Goal: Download file/media

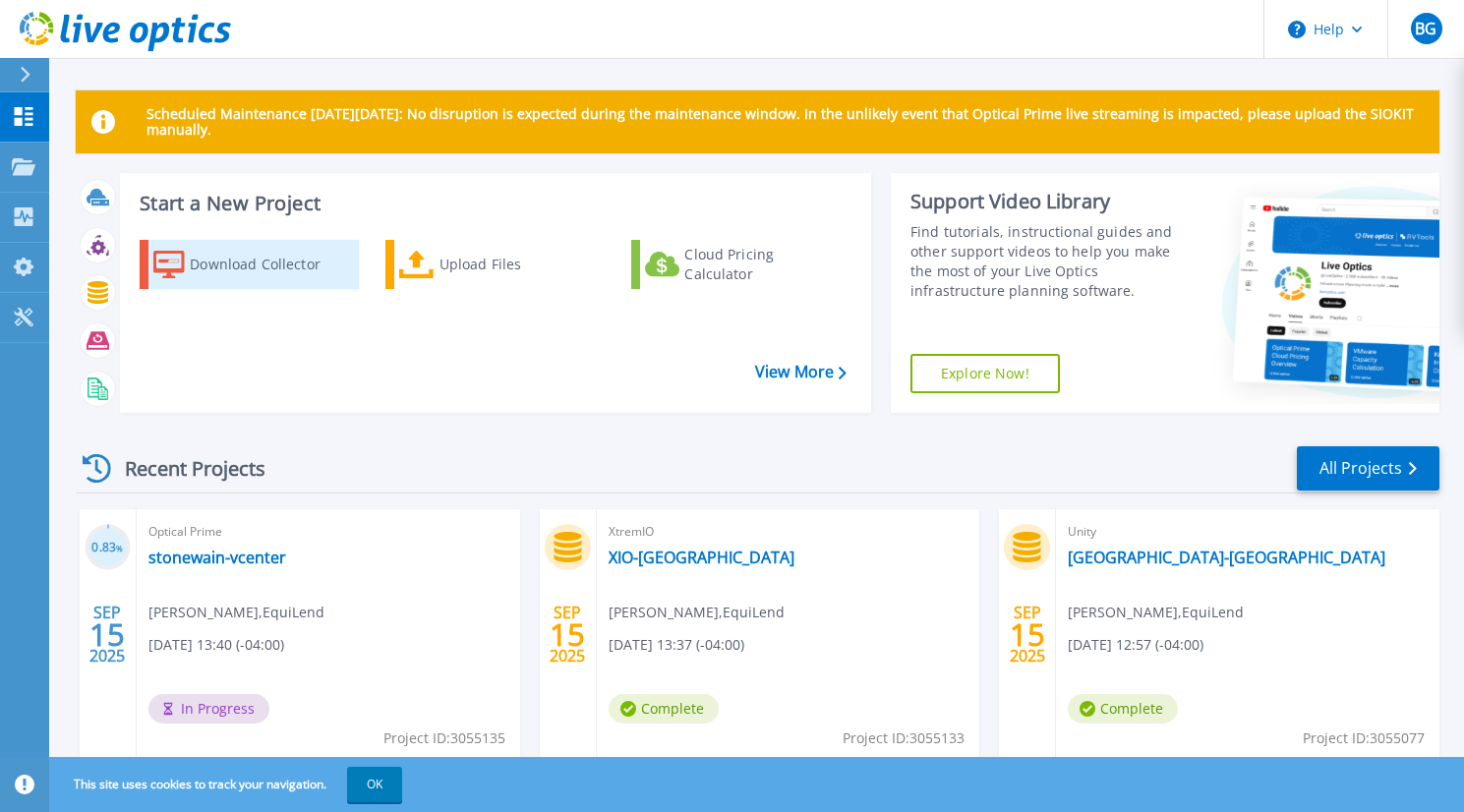
click at [231, 264] on div "Download Collector" at bounding box center [268, 265] width 157 height 40
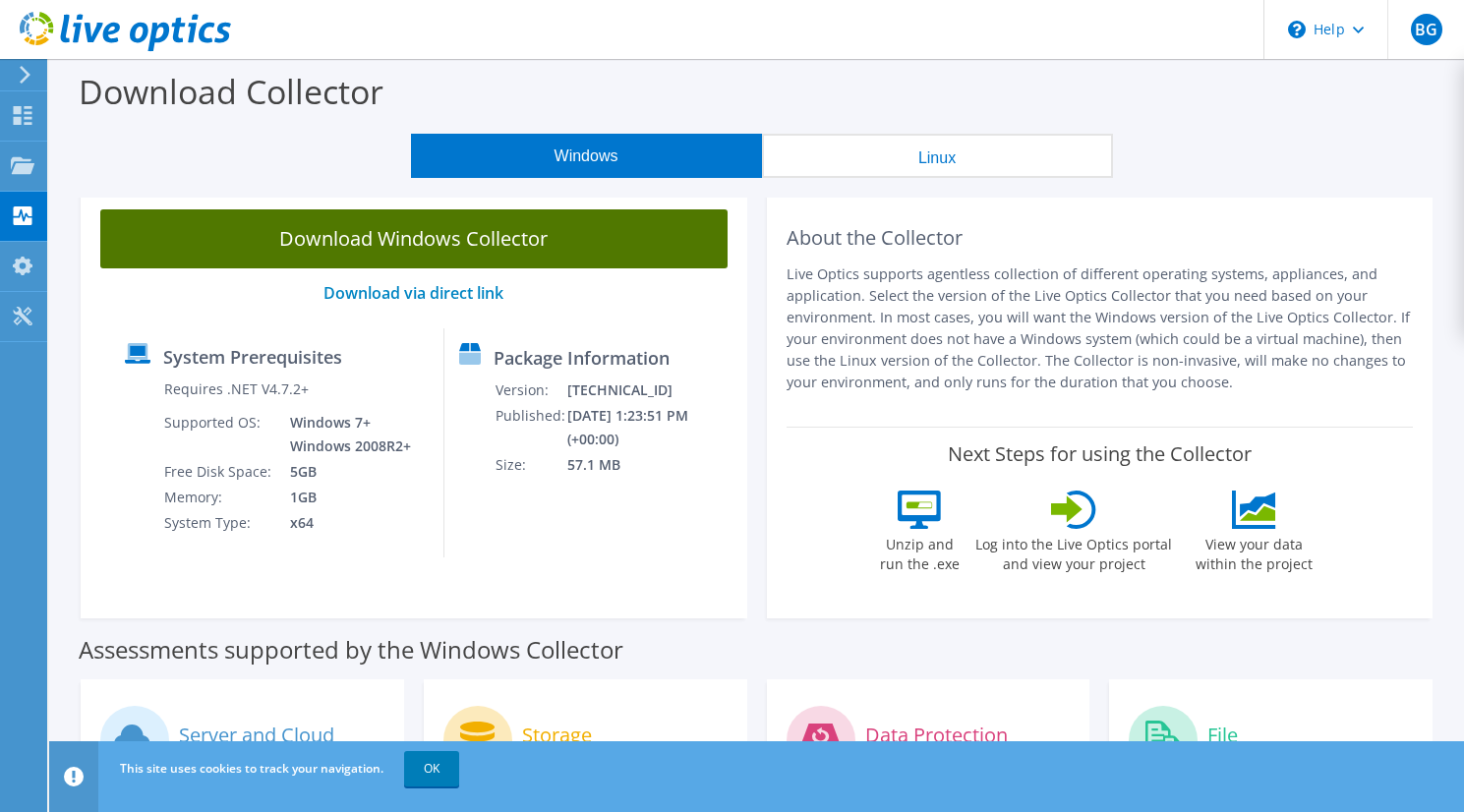
click at [512, 238] on link "Download Windows Collector" at bounding box center [413, 239] width 627 height 59
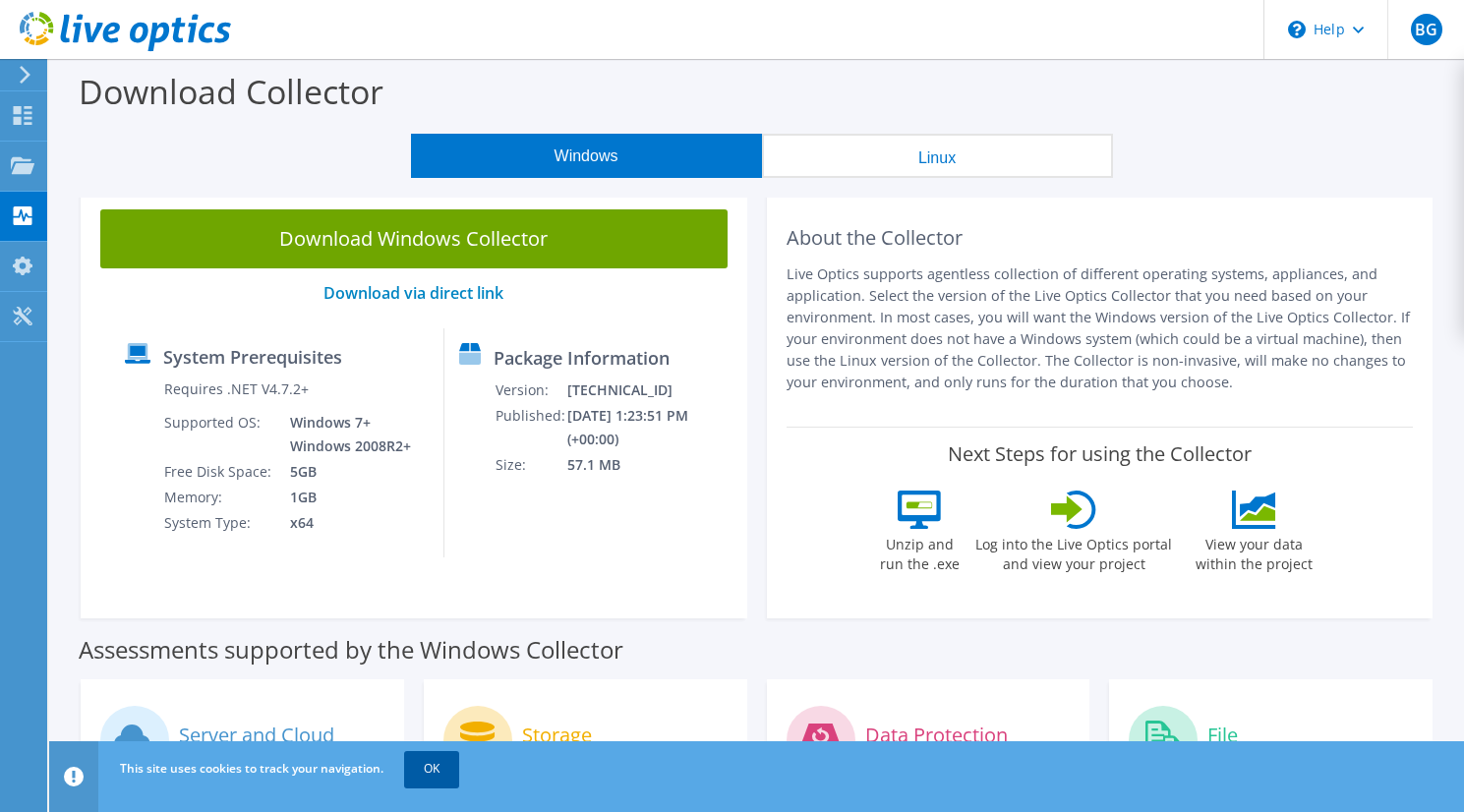
click at [432, 771] on link "OK" at bounding box center [432, 769] width 55 height 36
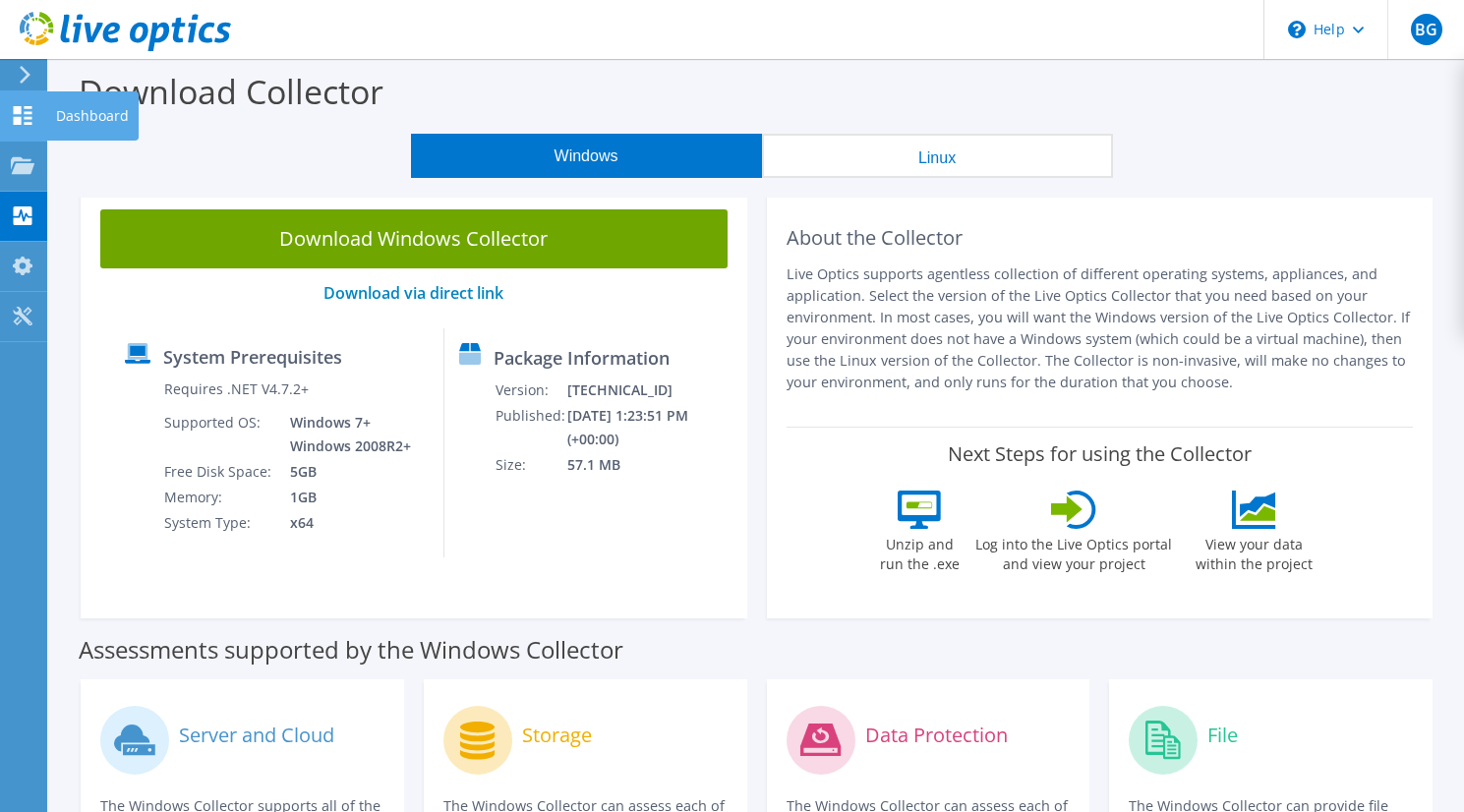
click at [17, 112] on use at bounding box center [23, 115] width 19 height 19
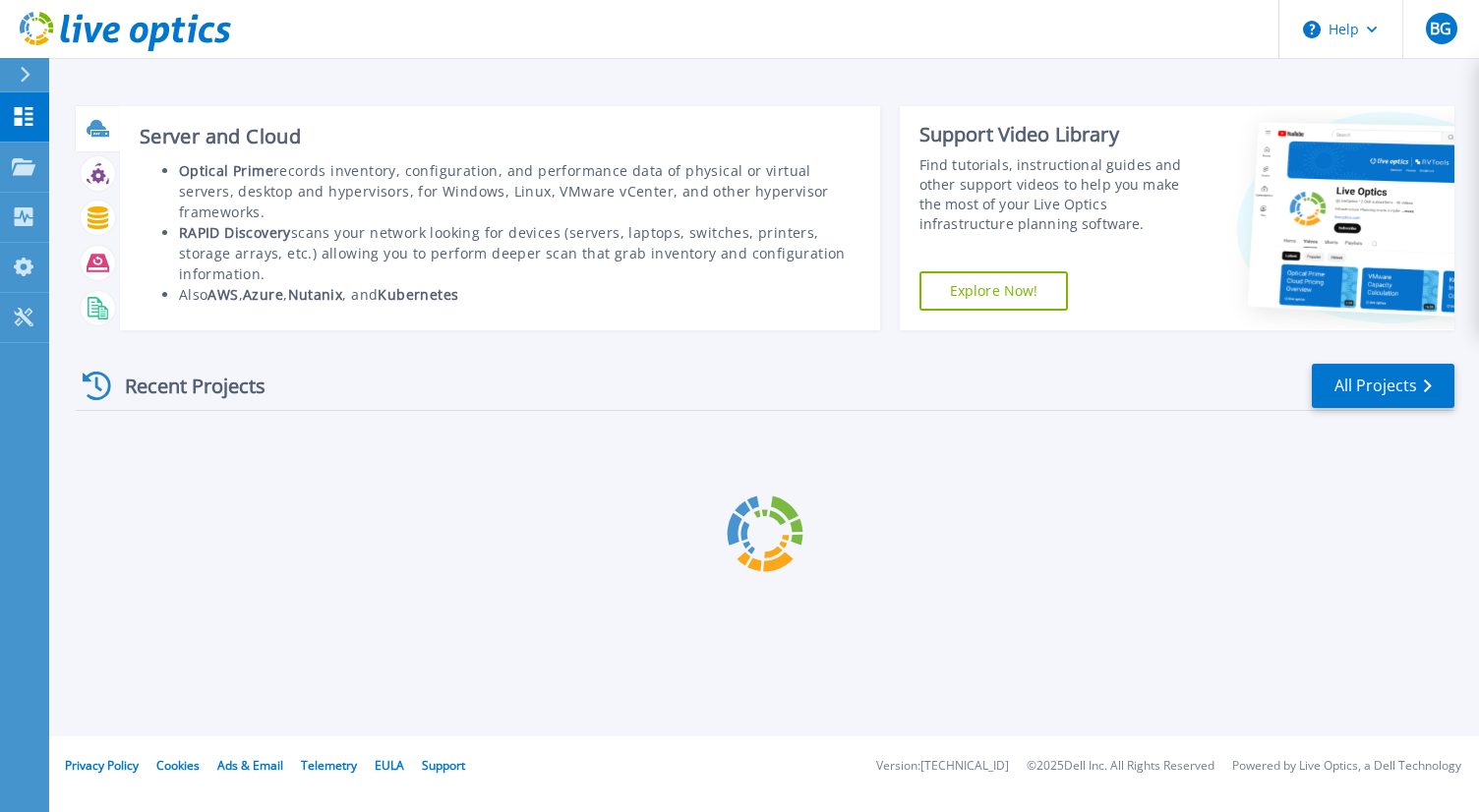
click at [88, 115] on div "Server and Cloud Optical Prime records inventory, configuration, and performanc…" at bounding box center [765, 373] width 1378 height 566
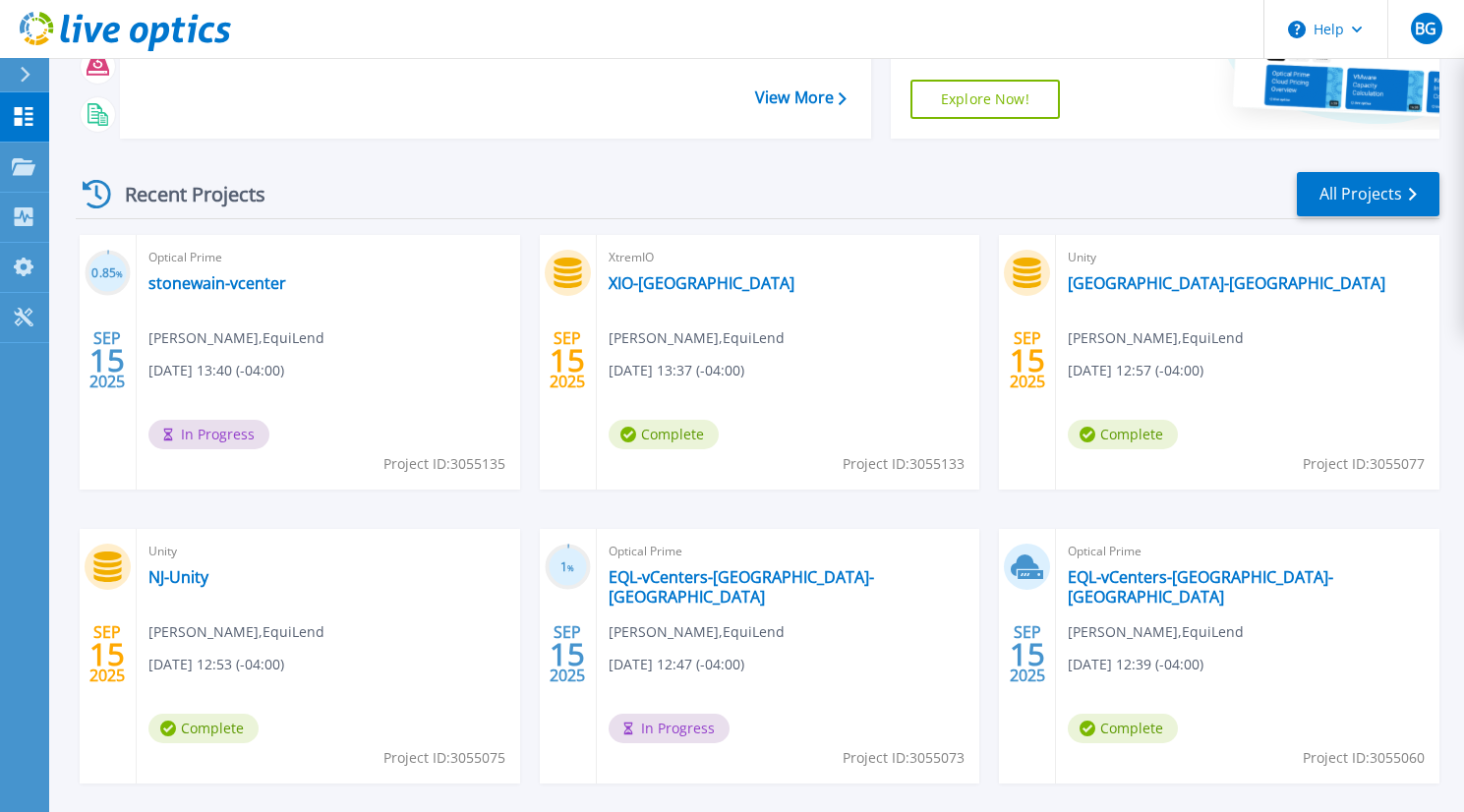
scroll to position [300, 0]
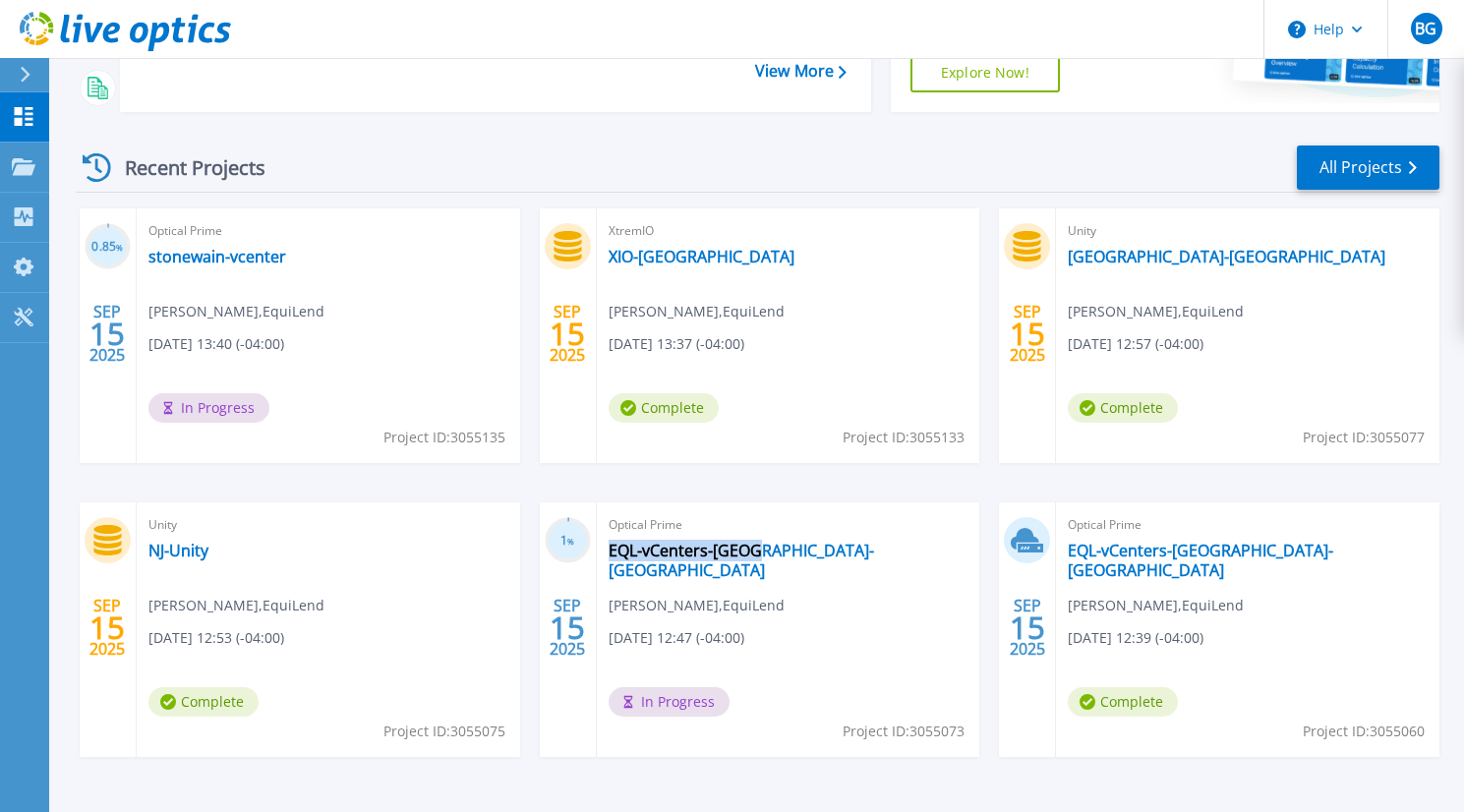
drag, startPoint x: 763, startPoint y: 549, endPoint x: 606, endPoint y: 546, distance: 157.0
click at [606, 546] on div "Optical Prime EQL-vCenters-NJ-NY Bryan Gauna , EquiLend 09/15/2025, 12:47 (-04:…" at bounding box center [788, 629] width 383 height 255
copy link "EQL-vCenters-NJ-NY"
